Goal: Information Seeking & Learning: Learn about a topic

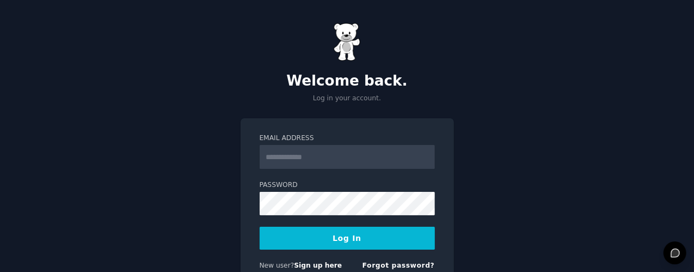
scroll to position [57, 0]
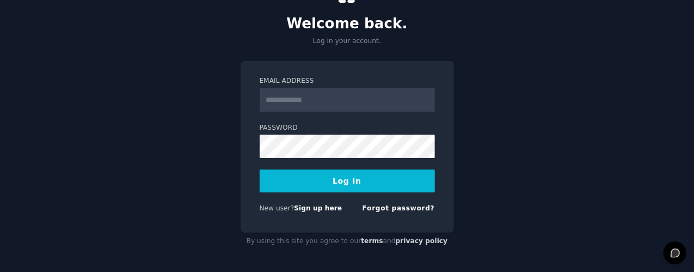
click at [318, 100] on input "Email Address" at bounding box center [347, 100] width 175 height 24
type input "**********"
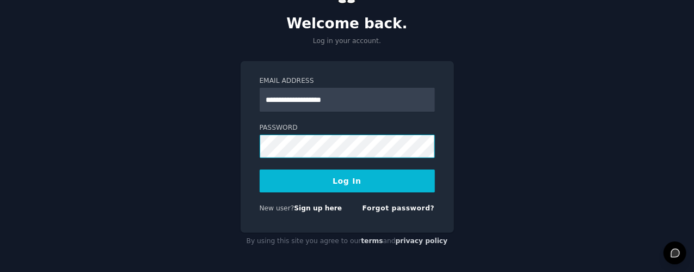
click at [260, 169] on button "Log In" at bounding box center [347, 180] width 175 height 23
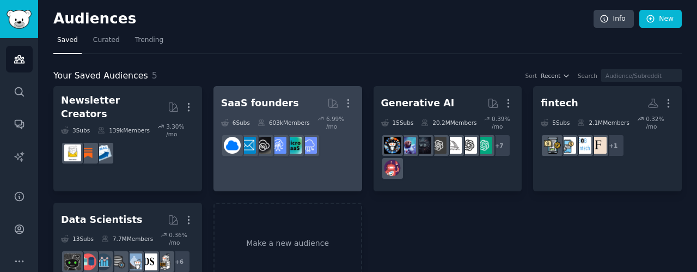
click at [262, 102] on div "SaaS founders" at bounding box center [260, 103] width 78 height 14
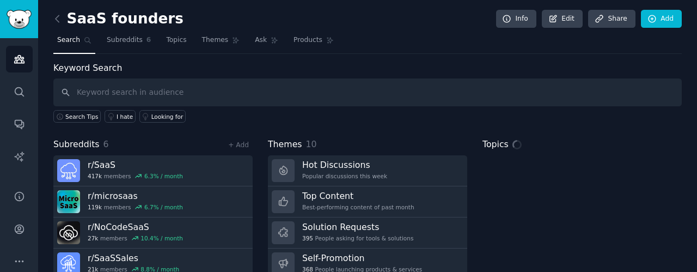
scroll to position [101, 0]
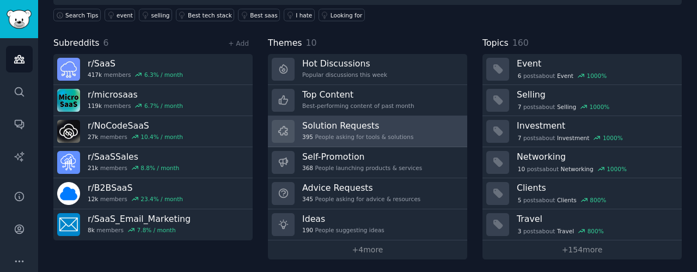
click at [349, 133] on div "395 People asking for tools & solutions" at bounding box center [357, 137] width 111 height 8
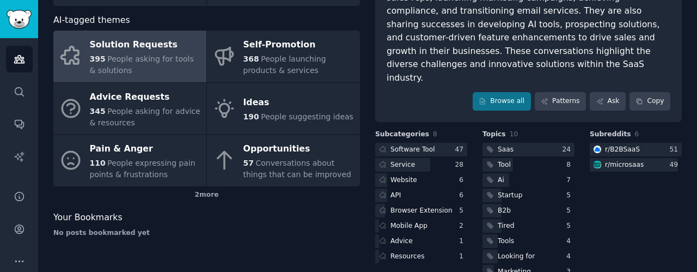
scroll to position [84, 0]
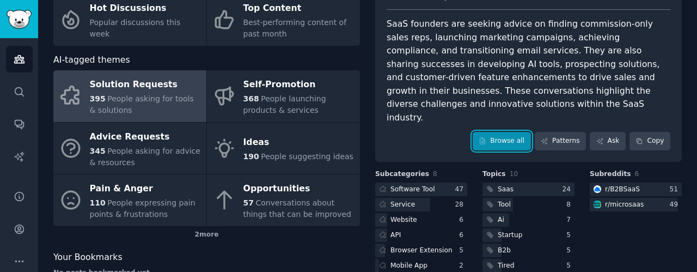
click at [497, 132] on link "Browse all" at bounding box center [502, 141] width 58 height 19
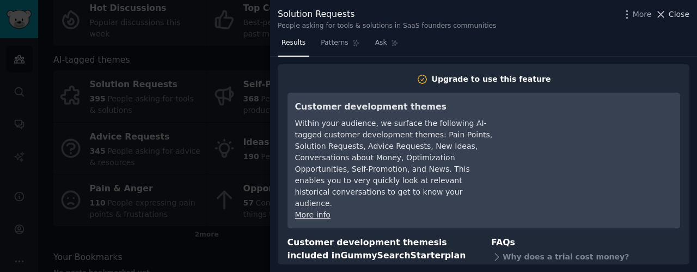
click at [673, 15] on span "Close" at bounding box center [679, 14] width 21 height 11
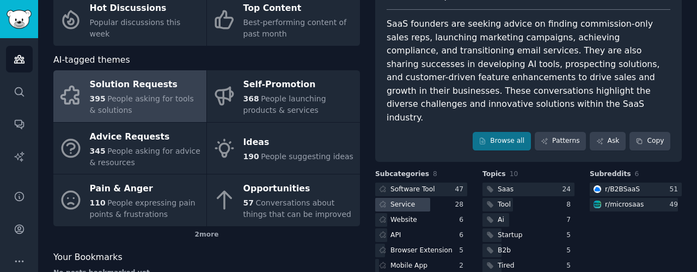
click at [422, 198] on div at bounding box center [402, 205] width 55 height 14
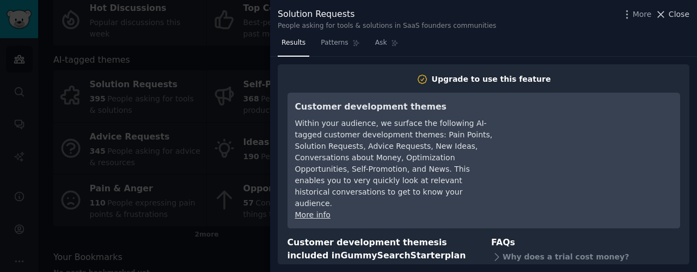
click at [678, 14] on span "Close" at bounding box center [679, 14] width 21 height 11
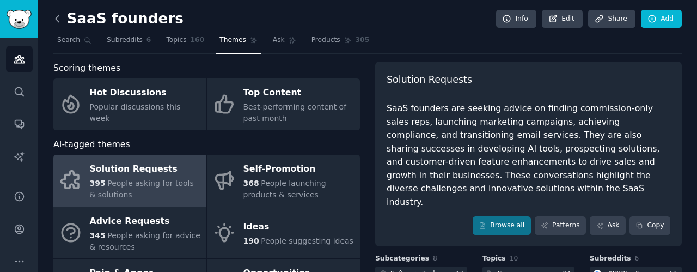
click at [59, 21] on icon at bounding box center [57, 18] width 3 height 7
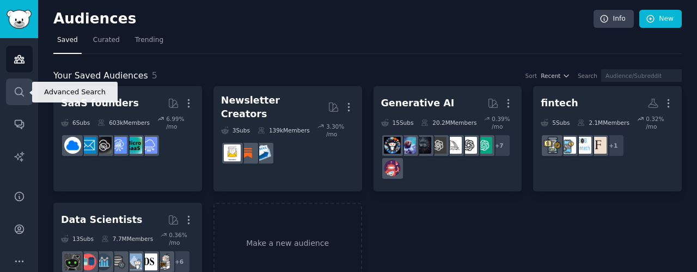
click at [24, 90] on icon "Sidebar" at bounding box center [19, 91] width 11 height 11
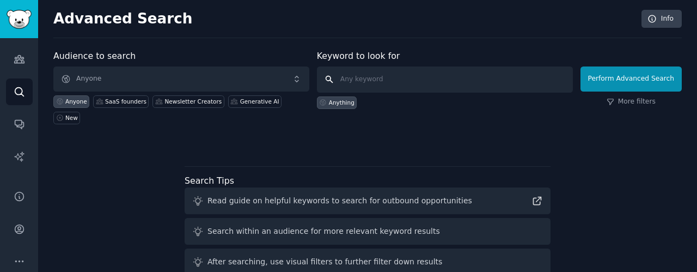
click at [340, 79] on input "text" at bounding box center [445, 79] width 256 height 26
type input "agentic AI"
click button "Perform Advanced Search" at bounding box center [630, 78] width 101 height 25
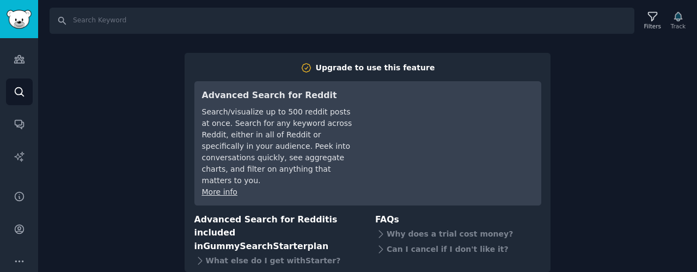
click at [579, 178] on div "Search Filters Track Upgrade to use this feature Advanced Search for Reddit Sea…" at bounding box center [367, 136] width 659 height 272
click at [120, 94] on div "Search Filters Track Upgrade to use this feature Advanced Search for Reddit Sea…" at bounding box center [367, 136] width 659 height 272
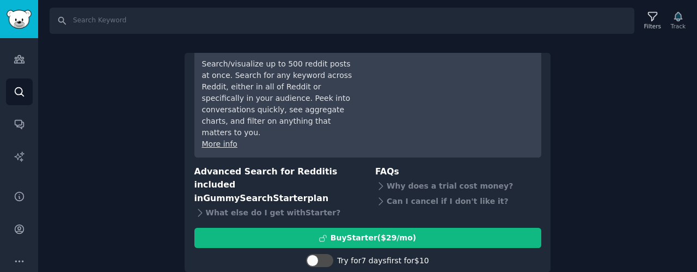
click at [141, 185] on div "Search Filters Track Upgrade to use this feature Advanced Search for Reddit Sea…" at bounding box center [367, 136] width 659 height 272
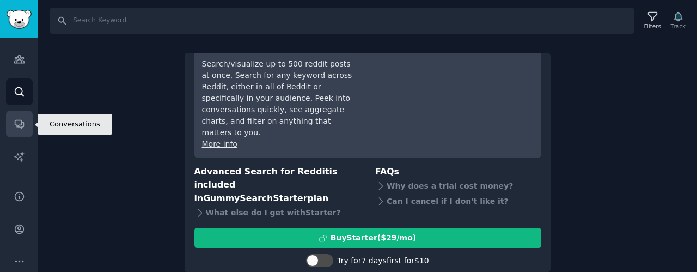
click at [11, 130] on link "Conversations" at bounding box center [19, 124] width 27 height 27
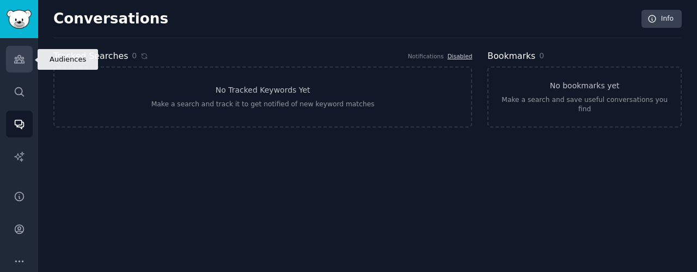
click at [14, 60] on icon "Sidebar" at bounding box center [19, 60] width 10 height 8
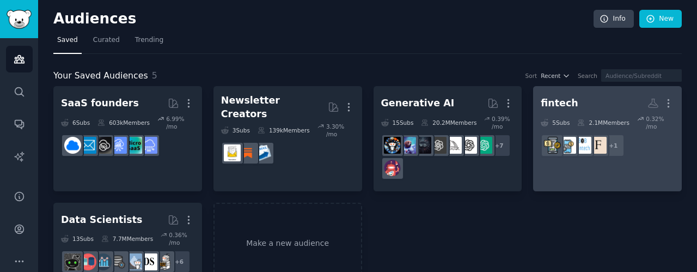
click at [586, 108] on h2 "fintech More" at bounding box center [607, 103] width 133 height 19
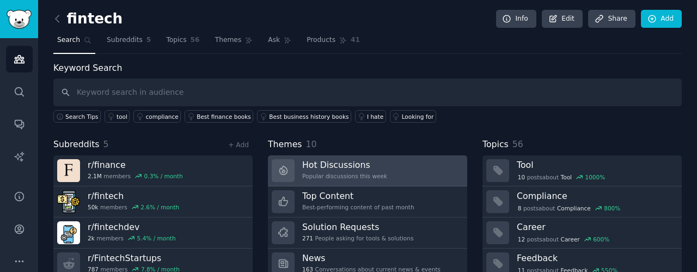
click at [333, 168] on h3 "Hot Discussions" at bounding box center [344, 164] width 85 height 11
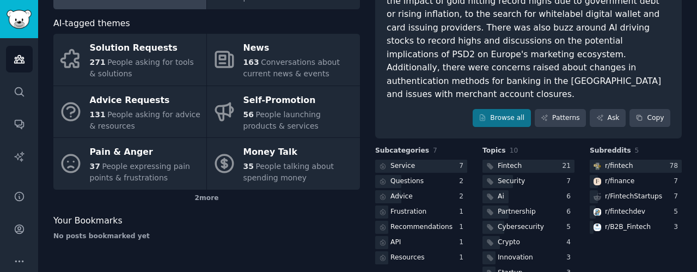
scroll to position [121, 0]
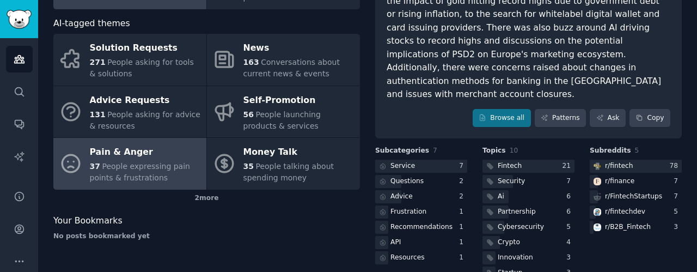
click at [177, 150] on div "Pain & Anger" at bounding box center [145, 152] width 111 height 17
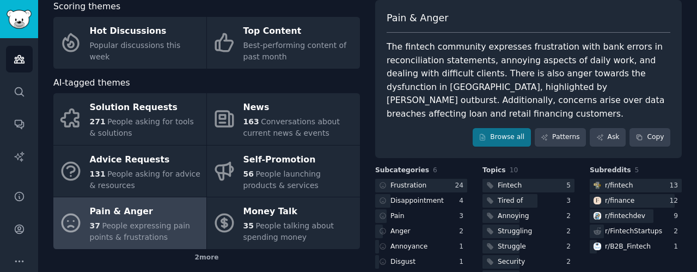
scroll to position [60, 0]
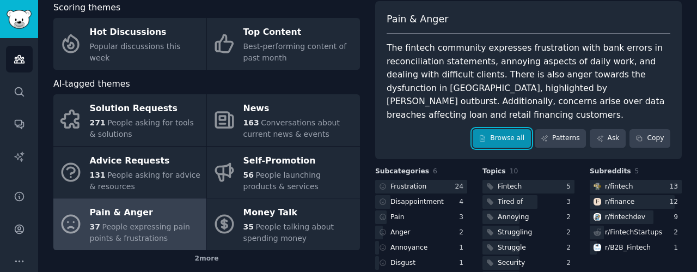
click at [513, 129] on link "Browse all" at bounding box center [502, 138] width 58 height 19
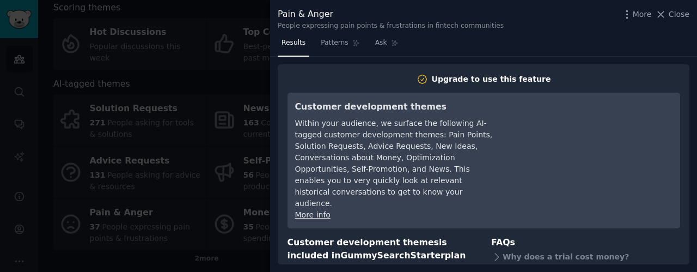
scroll to position [79, 0]
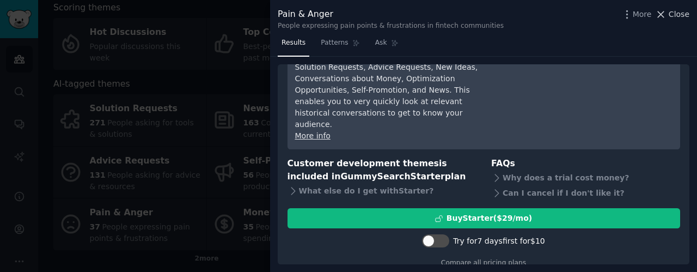
click at [670, 16] on button "Close" at bounding box center [672, 14] width 34 height 11
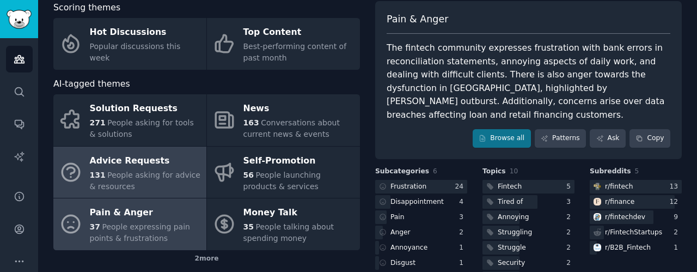
click at [189, 185] on div "131 People asking for advice & resources" at bounding box center [145, 180] width 111 height 23
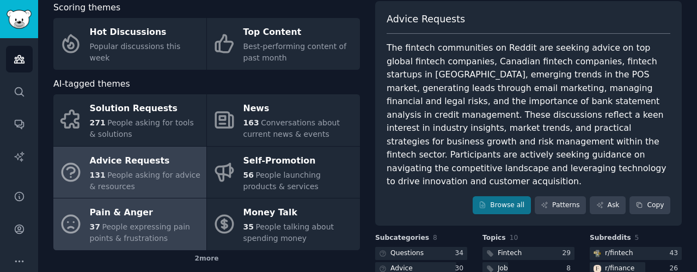
click at [180, 229] on div "37 People expressing pain points & frustrations" at bounding box center [145, 232] width 111 height 23
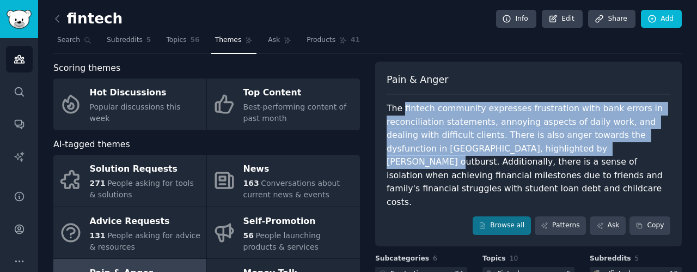
drag, startPoint x: 402, startPoint y: 105, endPoint x: 559, endPoint y: 144, distance: 162.3
click at [559, 144] on div "The fintech community expresses frustration with bank errors in reconciliation …" at bounding box center [529, 155] width 284 height 107
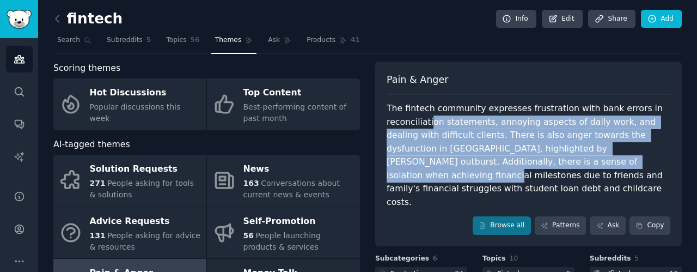
drag, startPoint x: 426, startPoint y: 121, endPoint x: 562, endPoint y: 156, distance: 141.0
click at [562, 156] on div "The fintech community expresses frustration with bank errors in reconciliation …" at bounding box center [529, 155] width 284 height 107
click at [433, 119] on div "The fintech community expresses frustration with bank errors in reconciliation …" at bounding box center [529, 155] width 284 height 107
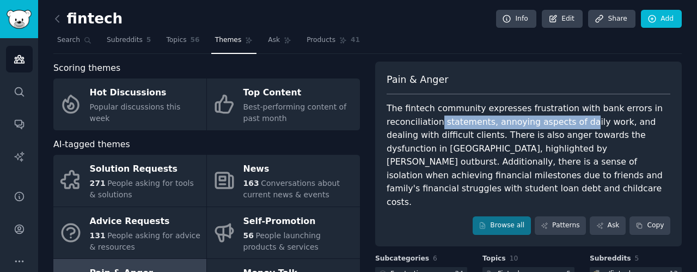
drag, startPoint x: 433, startPoint y: 119, endPoint x: 572, endPoint y: 124, distance: 138.4
click at [572, 124] on div "The fintech community expresses frustration with bank errors in reconciliation …" at bounding box center [529, 155] width 284 height 107
